Goal: Task Accomplishment & Management: Manage account settings

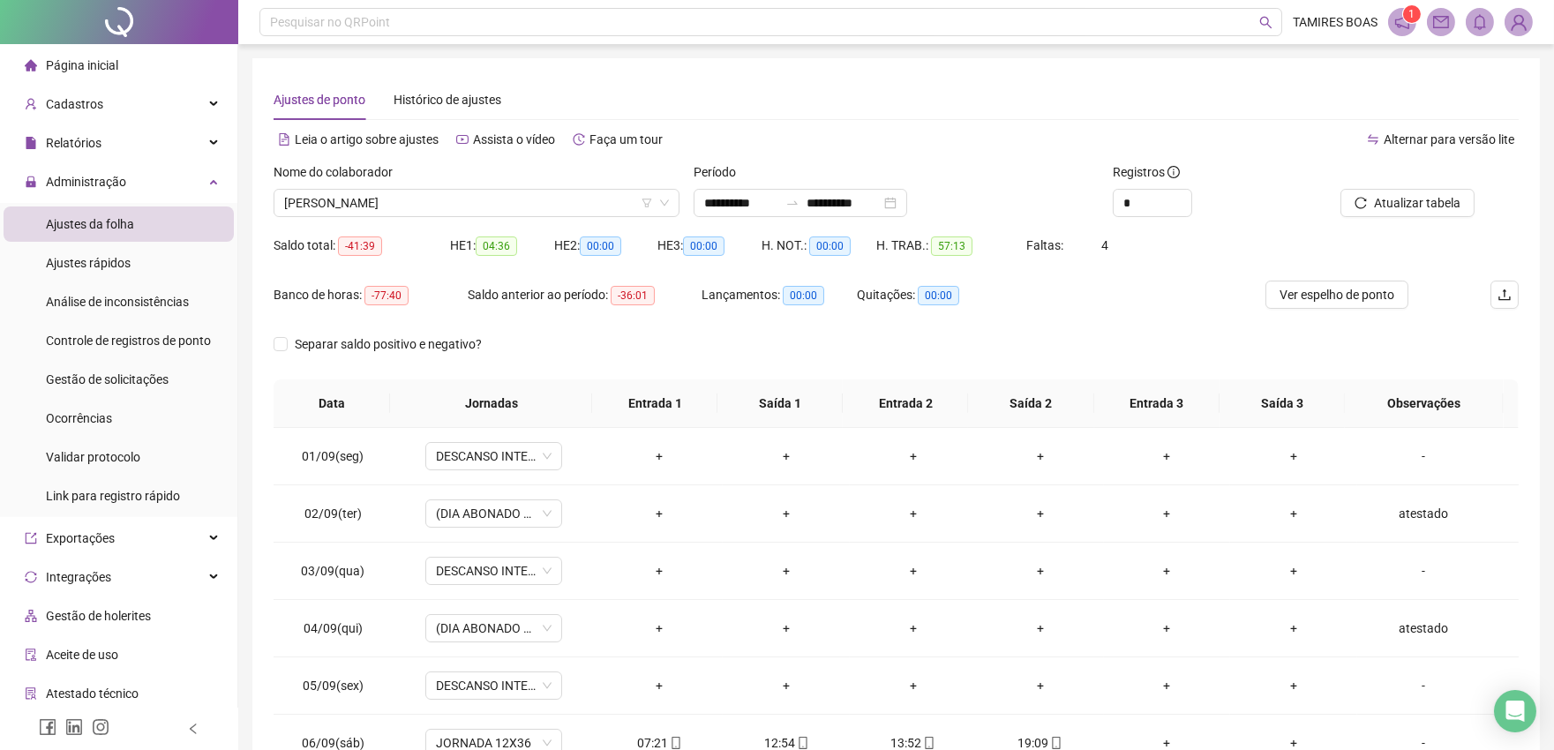
scroll to position [657, 0]
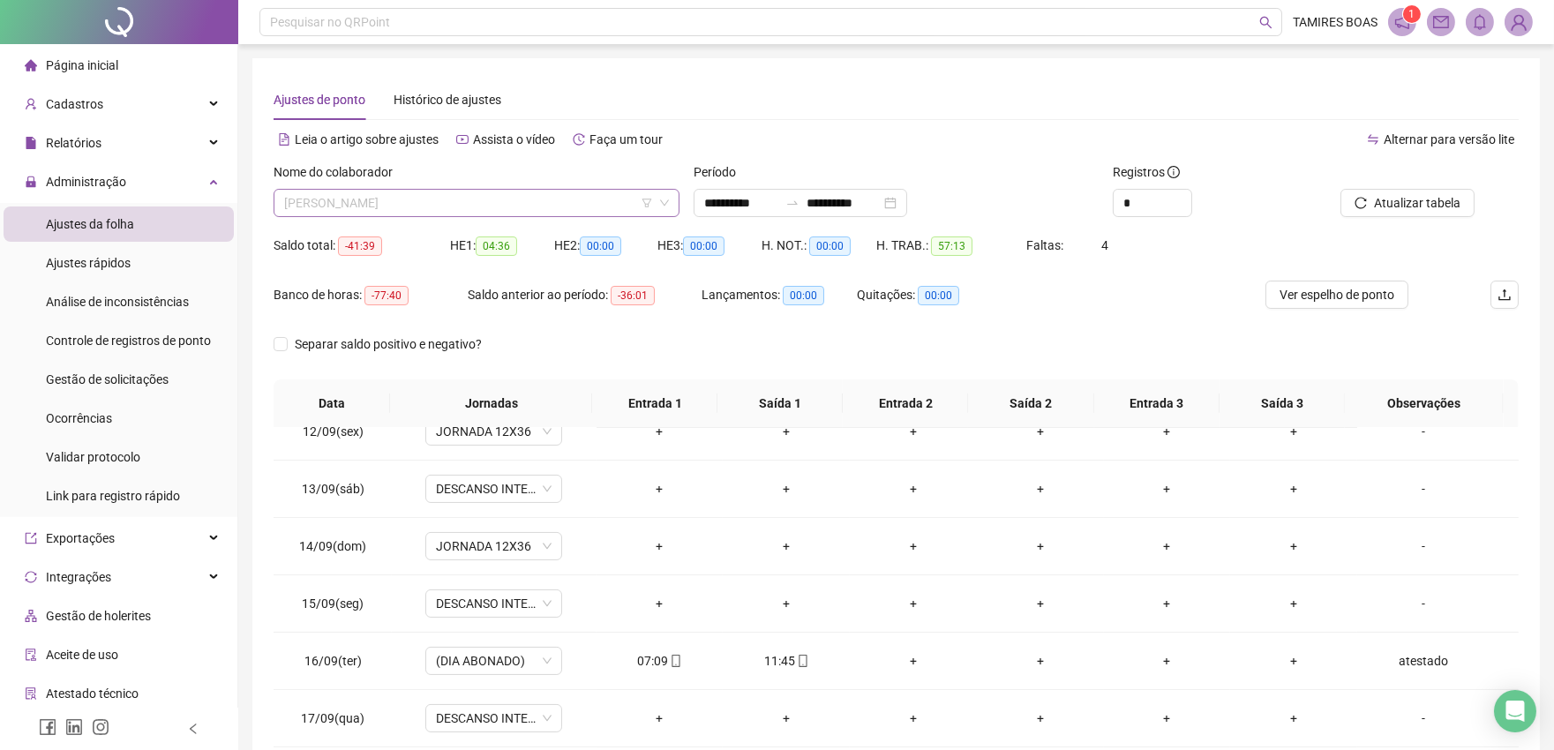
click at [391, 206] on span "[PERSON_NAME]" at bounding box center [476, 203] width 385 height 26
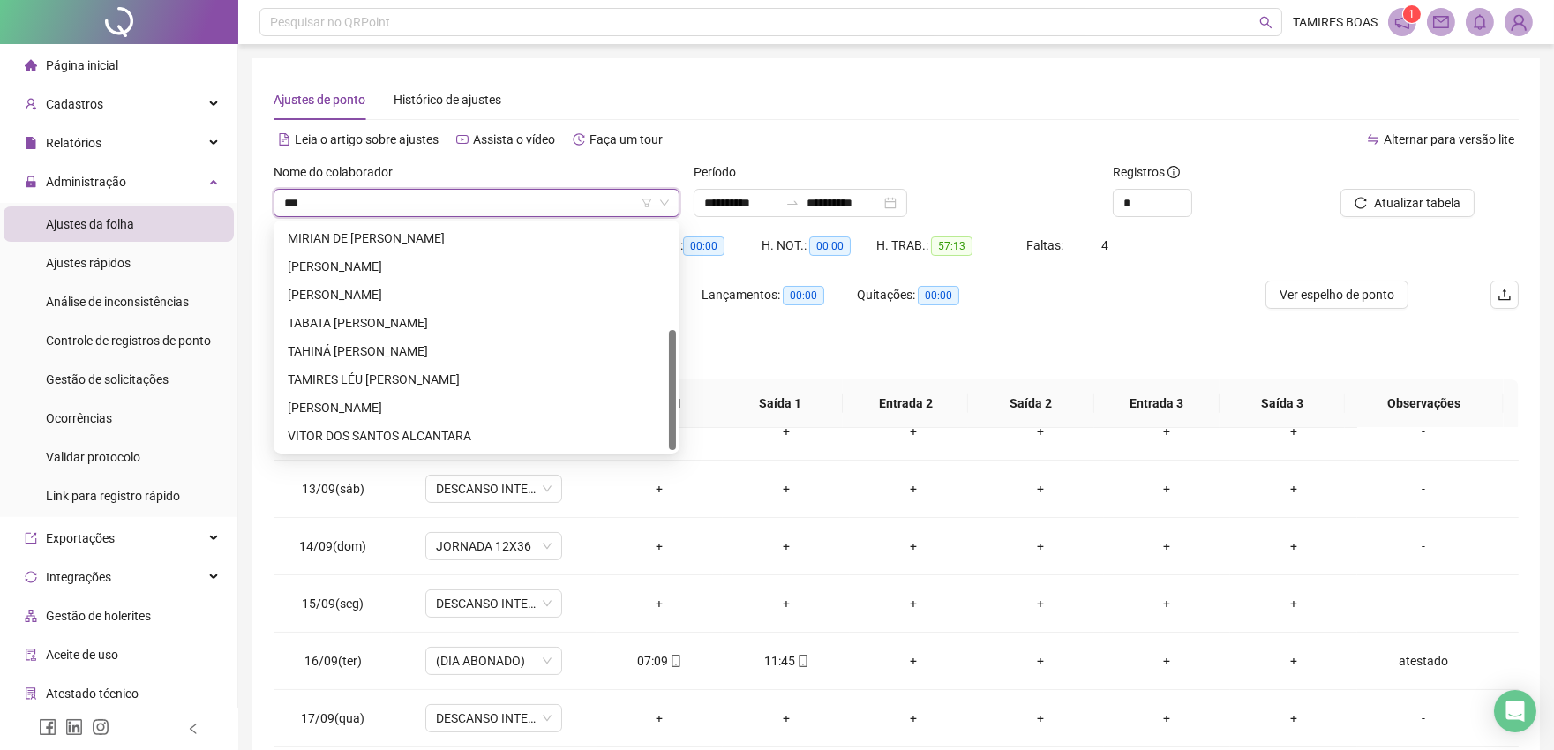
scroll to position [0, 0]
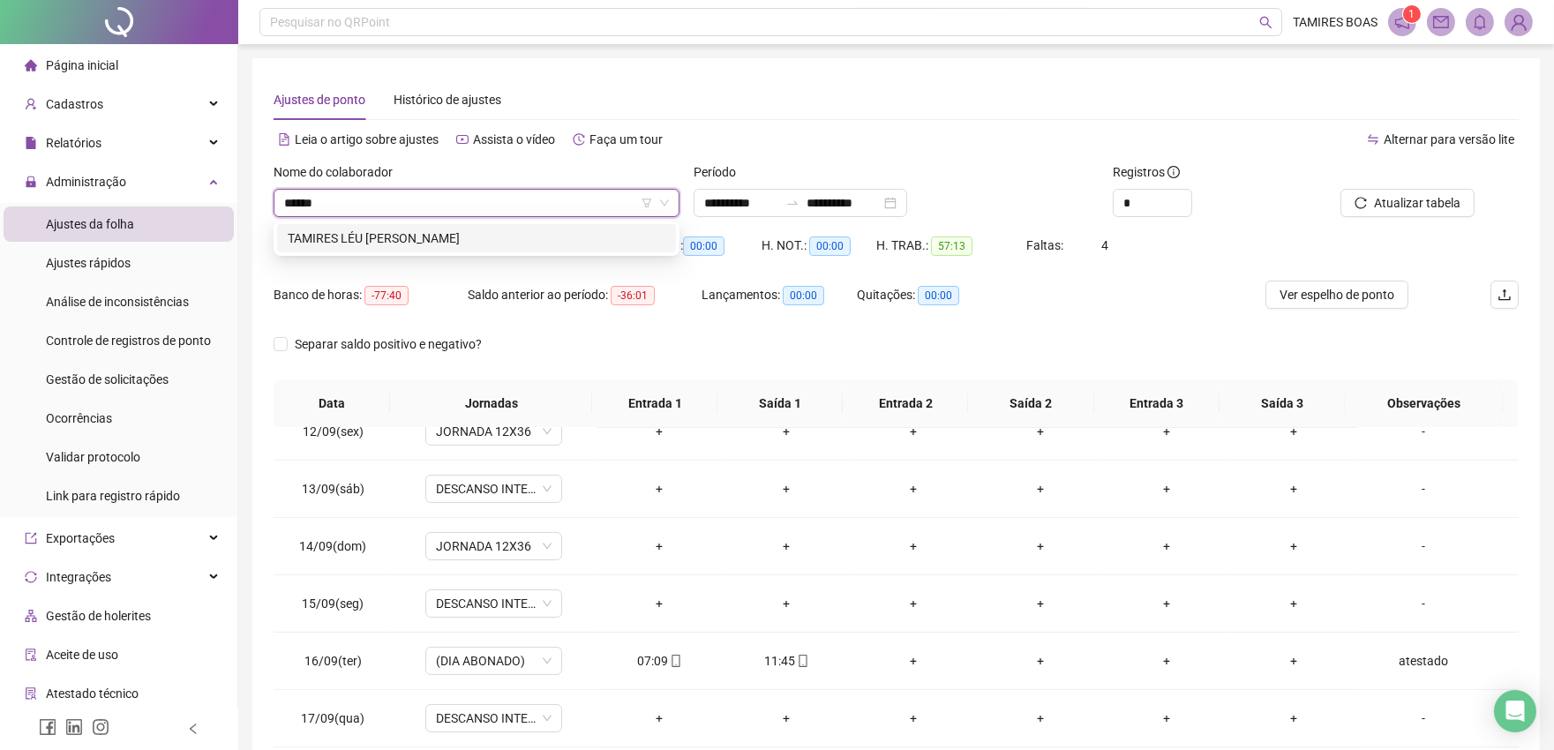
type input "*******"
click at [430, 238] on div "TAMIRES LÉU [PERSON_NAME]" at bounding box center [477, 238] width 378 height 19
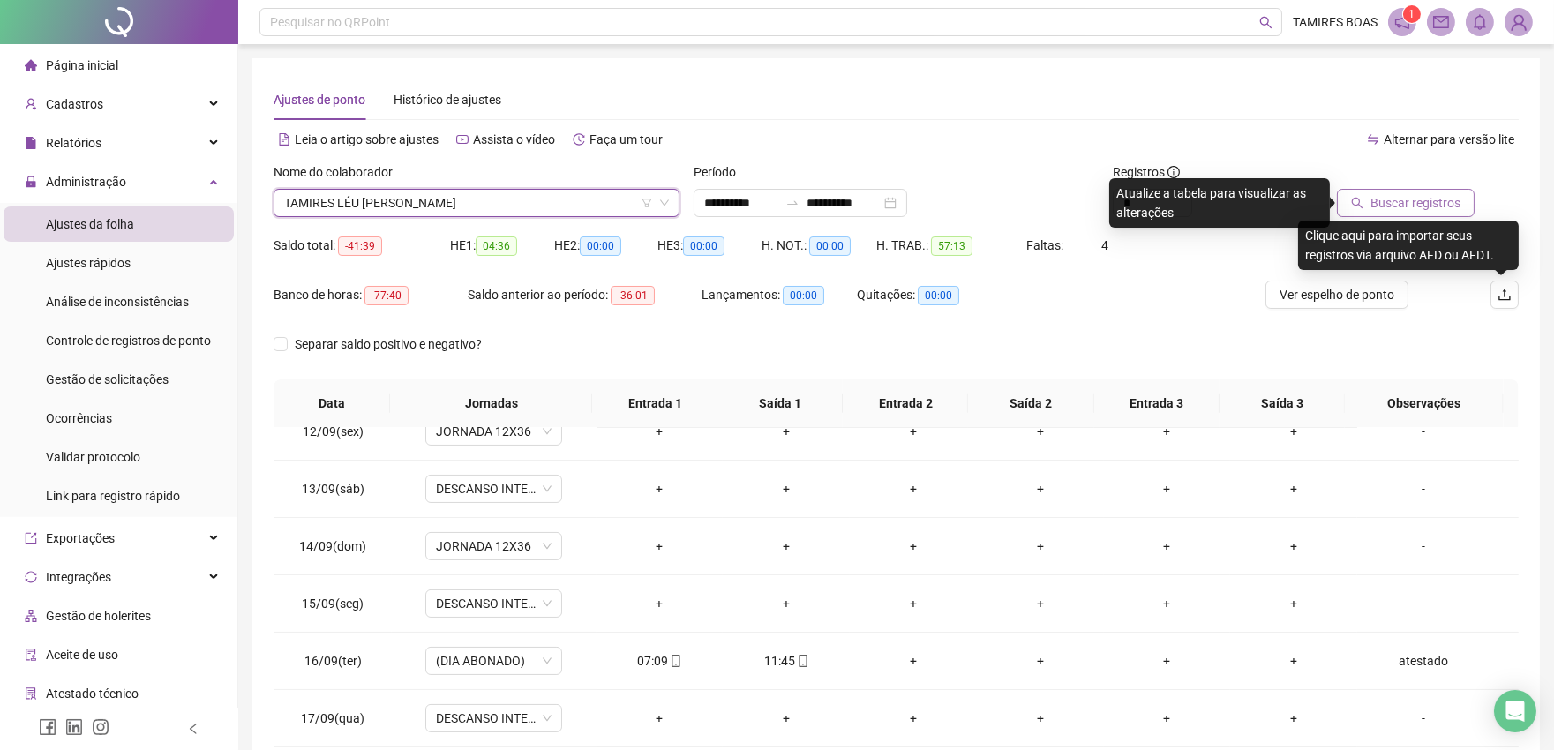
click at [1452, 214] on button "Buscar registros" at bounding box center [1406, 203] width 138 height 28
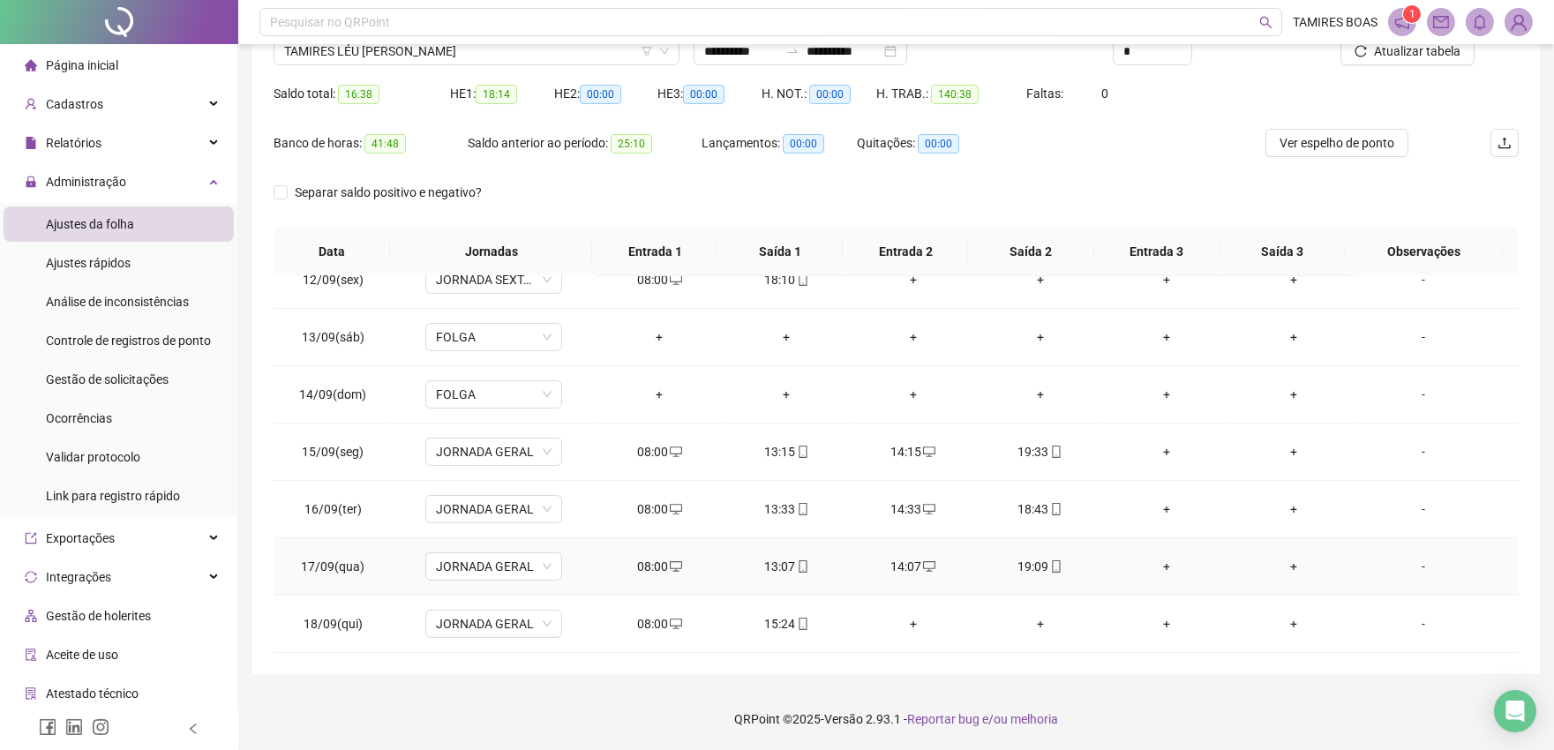
scroll to position [657, 0]
click at [914, 637] on td "+" at bounding box center [913, 624] width 127 height 57
click at [906, 629] on div "+" at bounding box center [913, 623] width 99 height 19
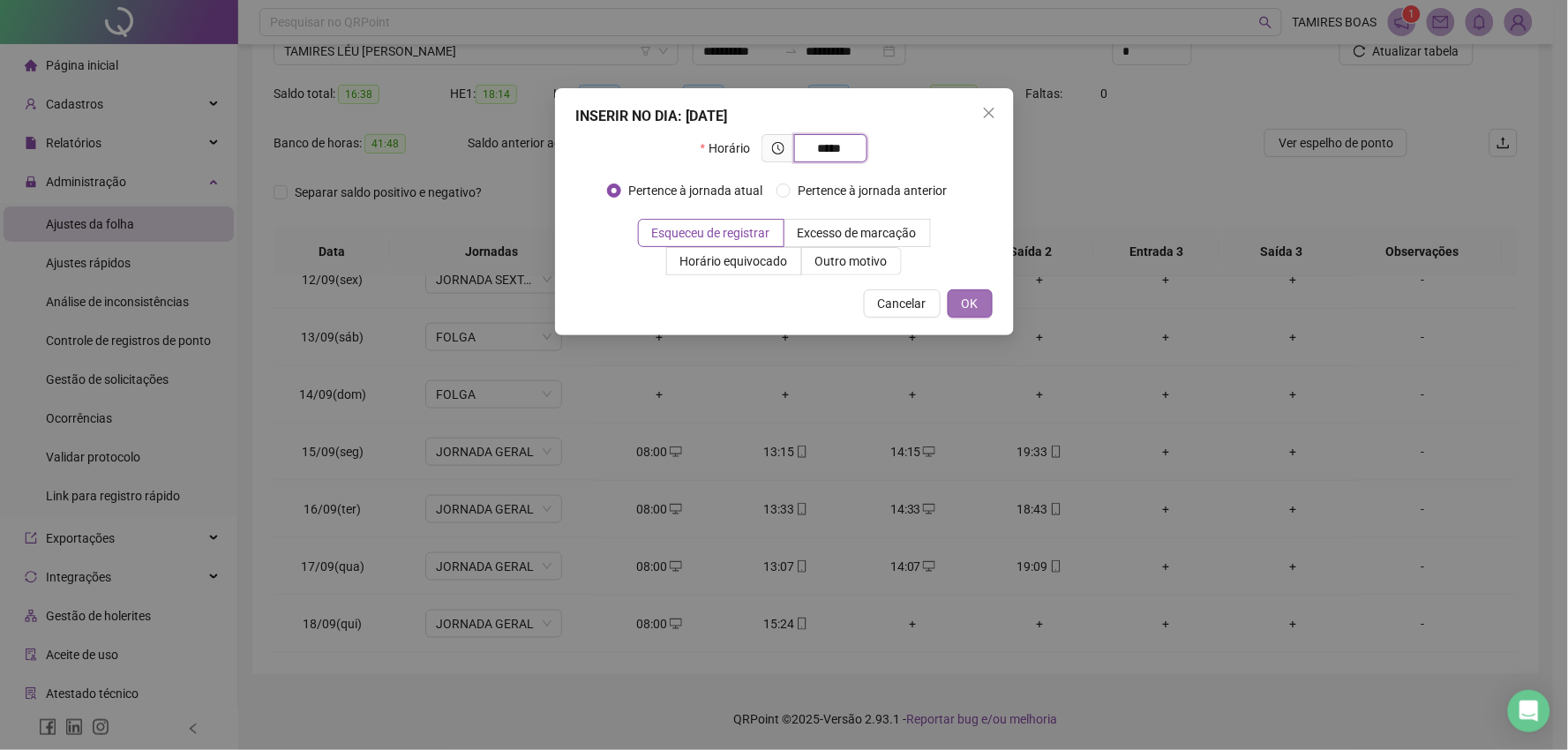
type input "*****"
click at [958, 310] on button "OK" at bounding box center [970, 304] width 45 height 28
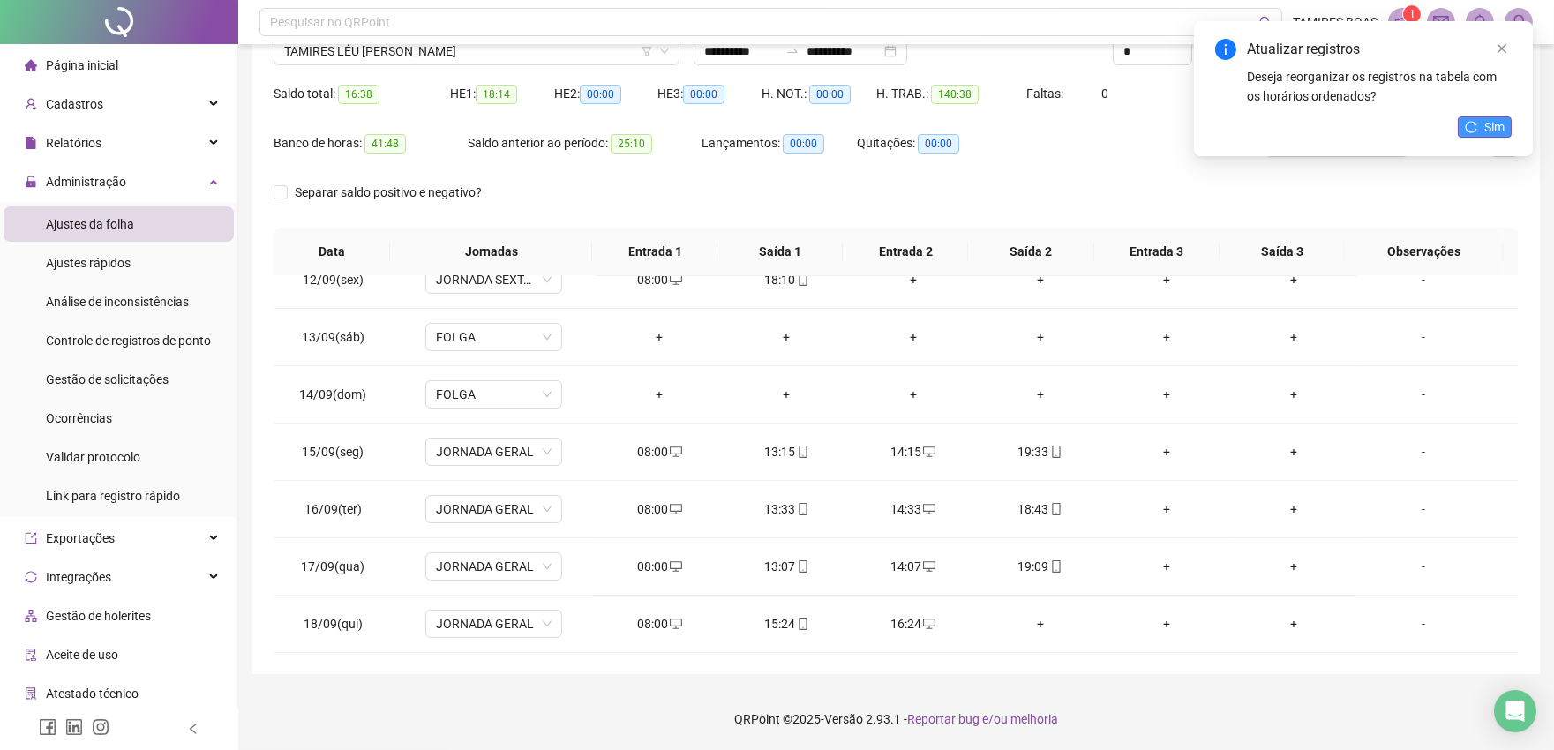
click at [1486, 117] on span "Sim" at bounding box center [1495, 126] width 20 height 19
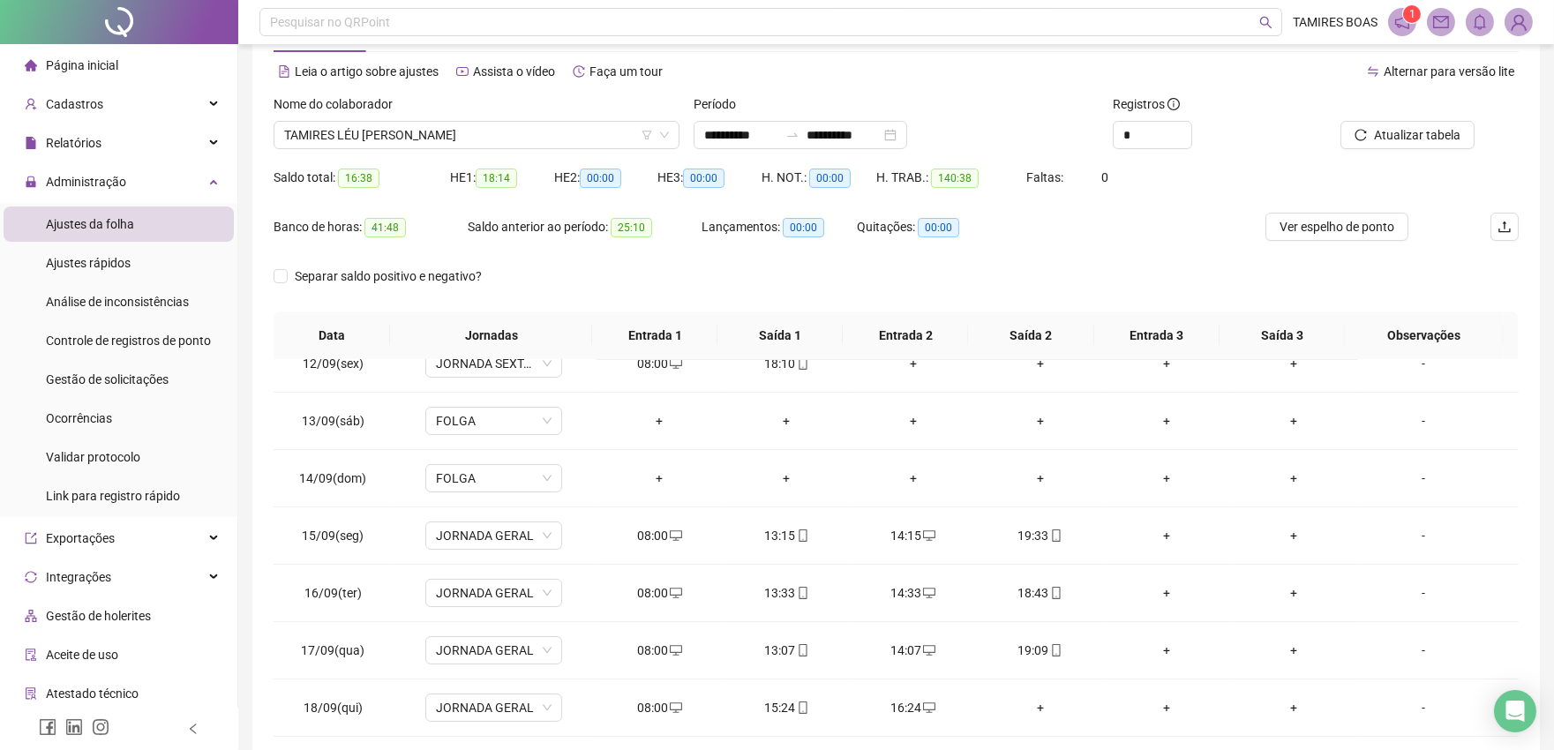
scroll to position [0, 0]
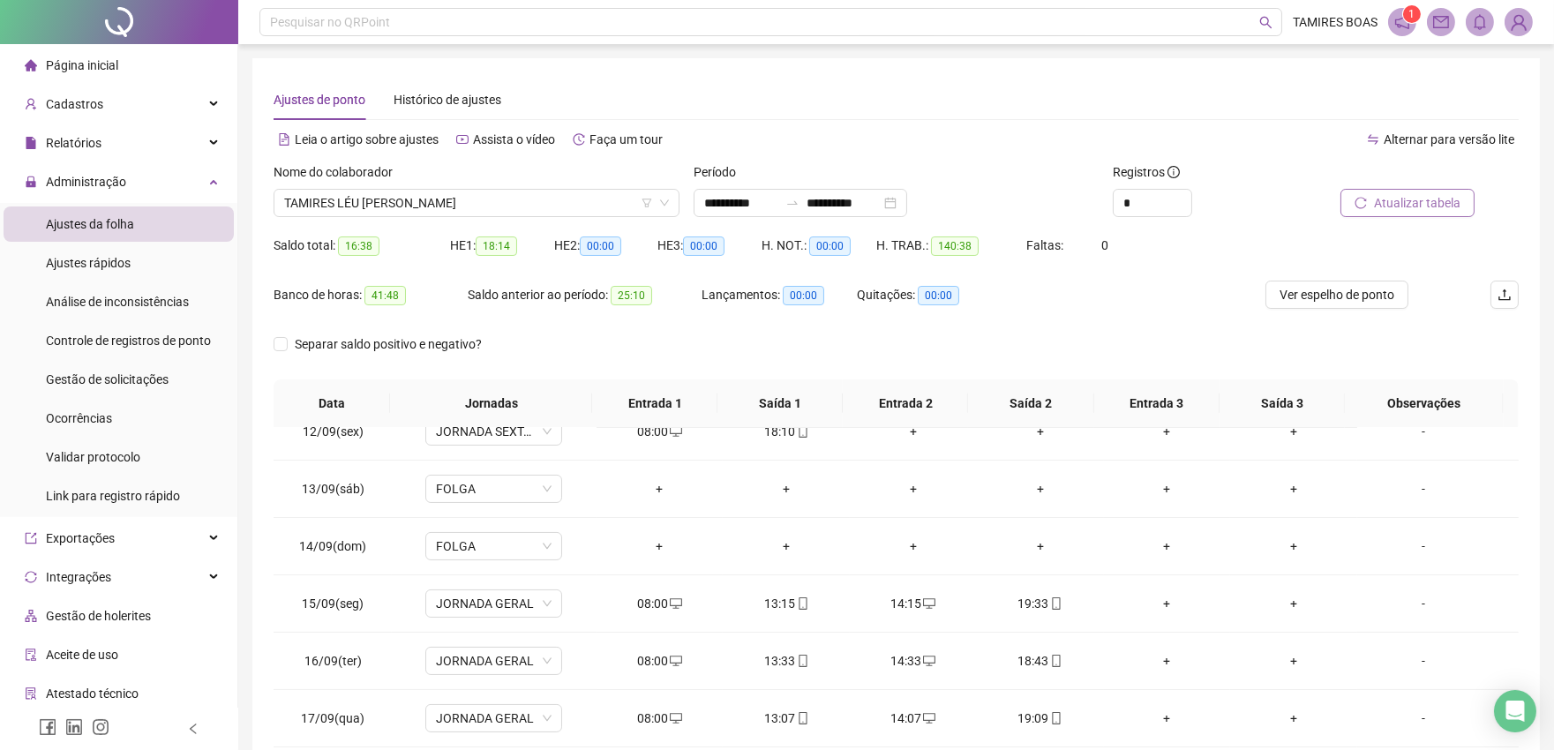
click at [1418, 223] on div "Atualizar tabela" at bounding box center [1421, 196] width 210 height 69
click at [1443, 194] on span "Atualizar tabela" at bounding box center [1417, 202] width 86 height 19
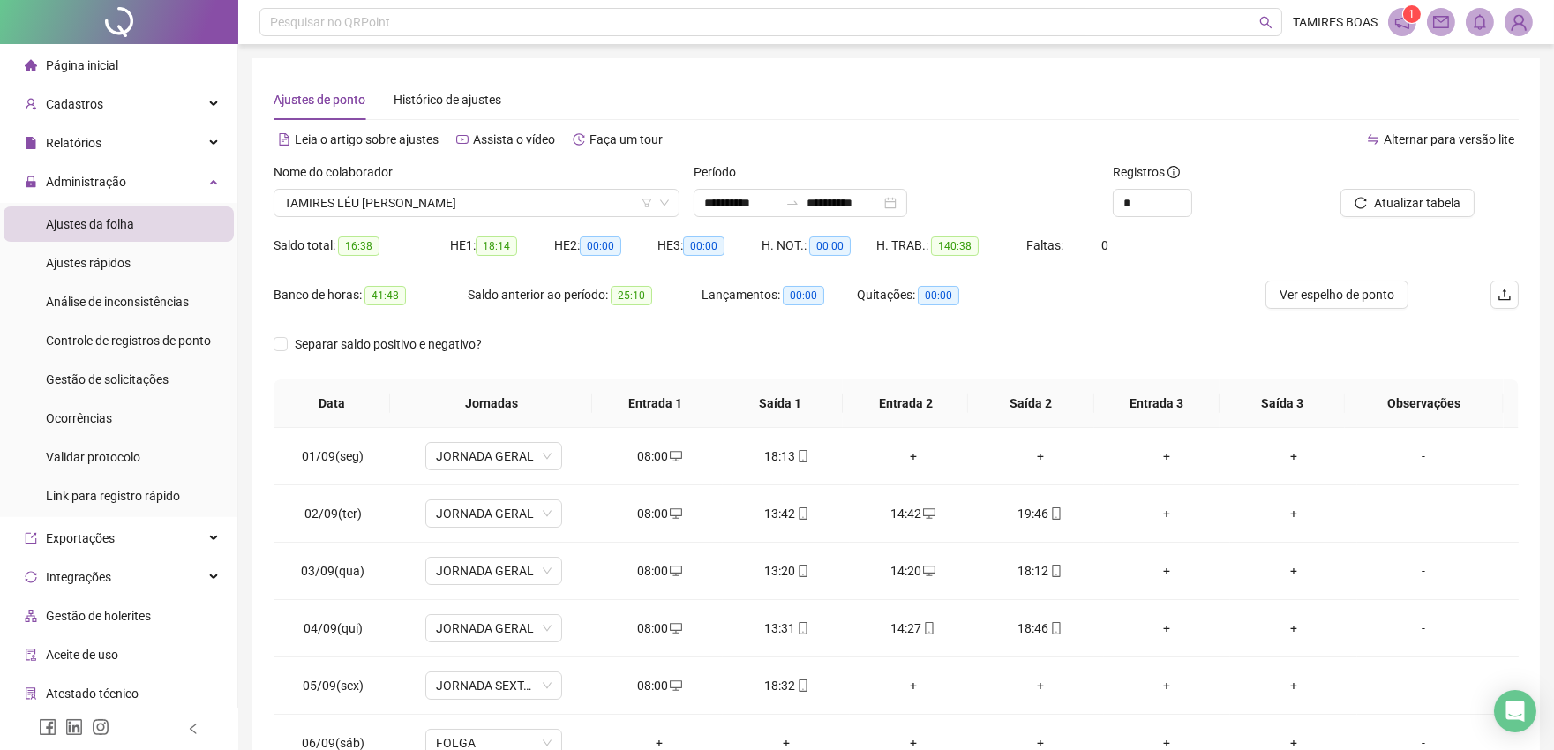
drag, startPoint x: 82, startPoint y: 64, endPoint x: 155, endPoint y: 37, distance: 78.2
click at [81, 64] on span "Página inicial" at bounding box center [82, 65] width 72 height 14
